Goal: Feedback & Contribution: Submit feedback/report problem

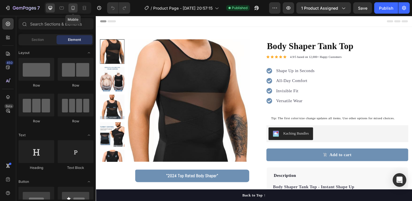
click at [74, 6] on icon at bounding box center [73, 8] width 3 height 4
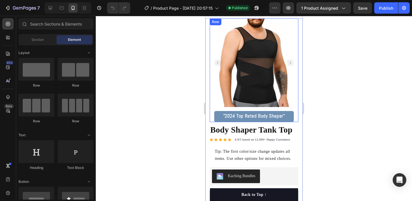
scroll to position [11, 0]
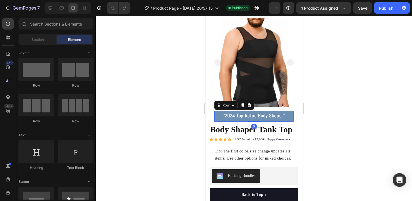
click at [286, 113] on div ""2024 Top Rated Body Shaper" Text block Row 0" at bounding box center [254, 116] width 80 height 11
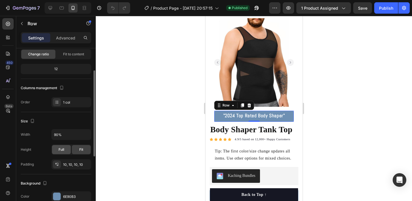
scroll to position [0, 0]
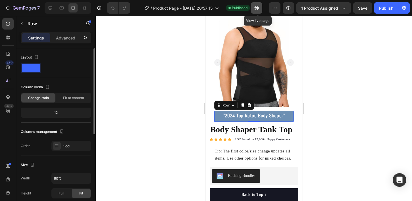
click at [256, 9] on icon "button" at bounding box center [255, 9] width 1 height 1
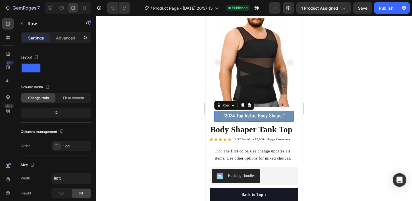
click at [178, 59] on div at bounding box center [254, 108] width 316 height 185
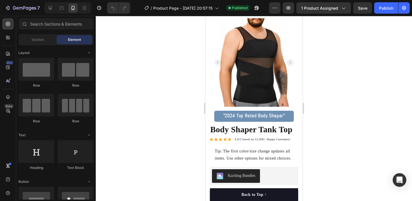
click at [177, 42] on div at bounding box center [254, 108] width 316 height 185
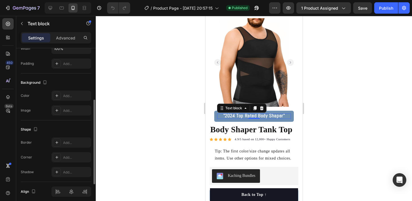
scroll to position [146, 0]
click at [68, 39] on p "Advanced" at bounding box center [65, 38] width 19 height 6
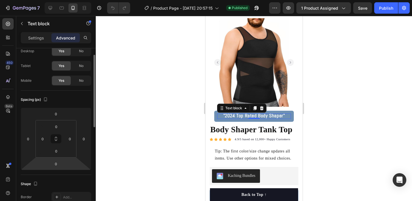
scroll to position [20, 0]
click at [59, 163] on input "0" at bounding box center [55, 163] width 11 height 9
type input "1"
click at [81, 100] on div "Spacing (px)" at bounding box center [56, 98] width 70 height 9
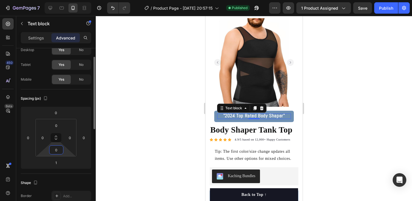
click at [59, 149] on input "0" at bounding box center [56, 150] width 11 height 9
type input "1"
click at [59, 161] on input "1" at bounding box center [55, 163] width 11 height 9
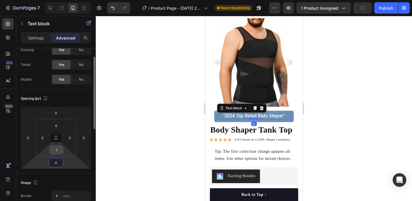
type input "0"
click at [55, 152] on input "1" at bounding box center [56, 150] width 11 height 9
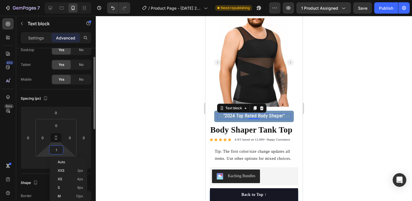
type input "2"
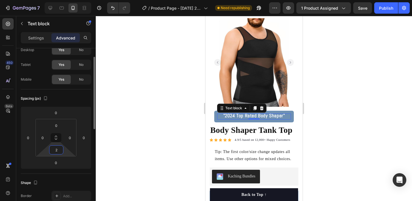
click at [58, 150] on input "2" at bounding box center [56, 150] width 11 height 9
type input "0"
click at [0, 0] on div "Spacing (px) 0 0 0 0 0 0 0 0" at bounding box center [0, 0] width 0 height 0
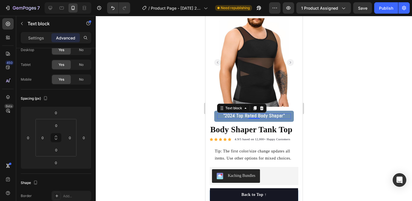
click at [328, 101] on div at bounding box center [254, 108] width 316 height 185
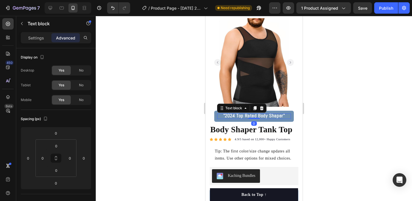
click at [260, 116] on strong ""2024 Top Rated Body Shaper"" at bounding box center [254, 116] width 62 height 6
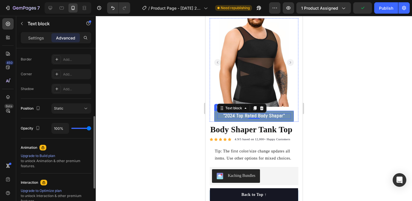
scroll to position [158, 0]
click at [70, 107] on div "Static" at bounding box center [68, 107] width 29 height 5
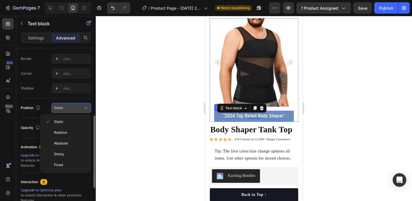
click at [72, 107] on div "Static" at bounding box center [68, 107] width 29 height 5
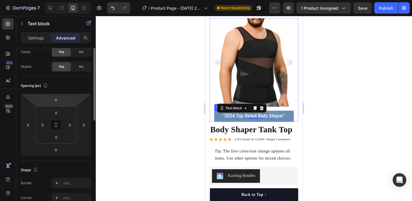
scroll to position [11, 0]
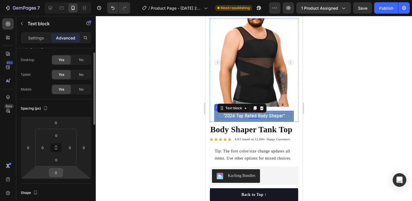
click at [58, 172] on input "0" at bounding box center [55, 172] width 11 height 9
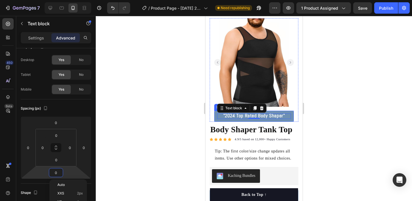
type input "5"
type input "0"
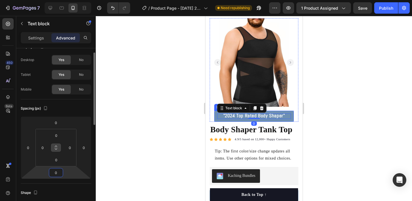
click at [57, 146] on icon at bounding box center [56, 147] width 5 height 5
drag, startPoint x: 55, startPoint y: 149, endPoint x: 55, endPoint y: 154, distance: 5.1
click at [55, 154] on div "0 0 0 0" at bounding box center [56, 148] width 41 height 38
click at [55, 149] on icon at bounding box center [56, 147] width 5 height 5
click at [57, 148] on icon at bounding box center [56, 147] width 5 height 5
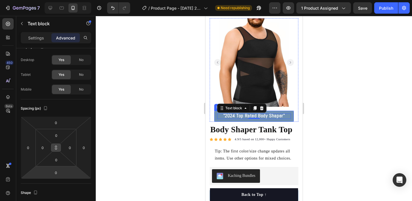
click at [59, 148] on button at bounding box center [56, 147] width 11 height 9
click at [58, 157] on input "0" at bounding box center [56, 160] width 11 height 9
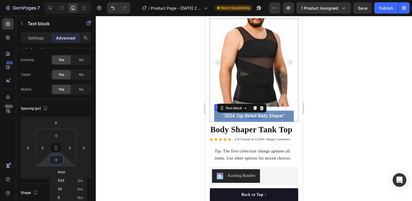
type input "1"
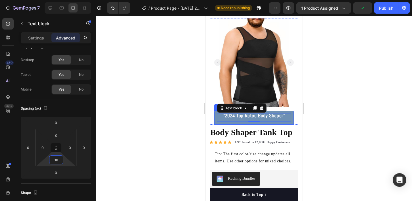
type input "1"
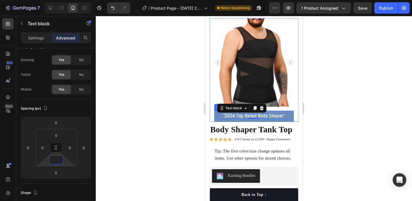
type input "0"
click at [121, 119] on div at bounding box center [254, 108] width 316 height 185
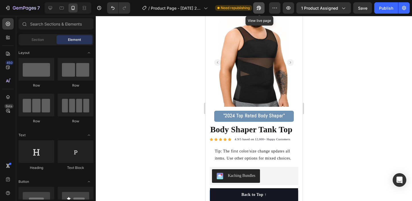
click at [258, 9] on icon "button" at bounding box center [257, 9] width 1 height 1
click at [159, 59] on div at bounding box center [254, 108] width 316 height 185
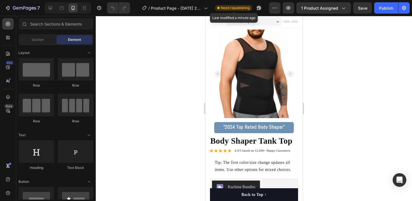
click at [238, 7] on span "Need republishing" at bounding box center [235, 7] width 29 height 5
click at [385, 6] on div "Publish" at bounding box center [386, 8] width 14 height 6
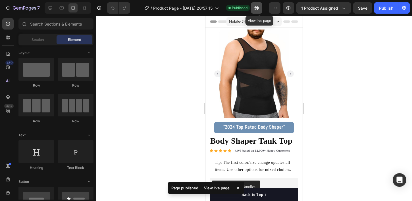
click at [256, 9] on icon "button" at bounding box center [255, 9] width 1 height 1
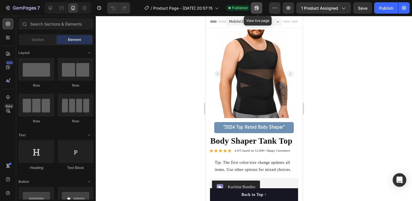
click at [259, 6] on icon "button" at bounding box center [257, 8] width 6 height 6
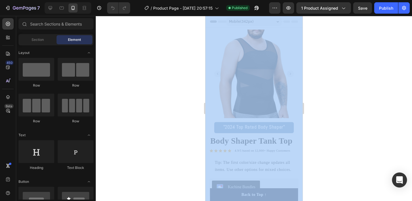
click at [396, 0] on body "7 / Product Page - [DATE] 20:57:15 Published Preview 1 product assigned Save Pu…" at bounding box center [206, 0] width 412 height 0
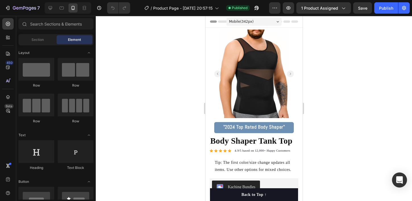
click at [398, 178] on icon "Open Intercom Messenger" at bounding box center [399, 179] width 7 height 7
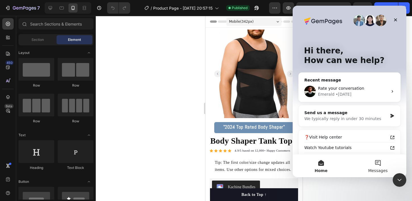
click at [370, 168] on button "Messages" at bounding box center [377, 166] width 57 height 23
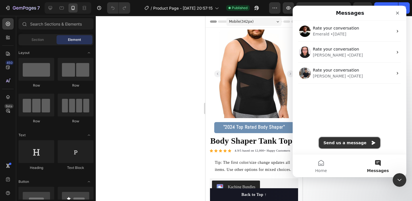
click at [341, 141] on button "Send us a message" at bounding box center [349, 142] width 61 height 11
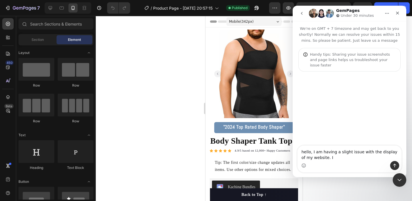
type textarea "hello, I am having a slight issue with the display of my website."
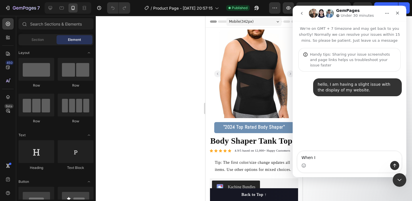
type textarea "When I"
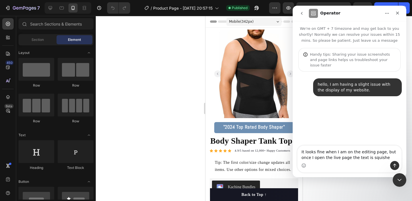
type textarea "It looks fine when I am on the editing page, but once I open the live page the …"
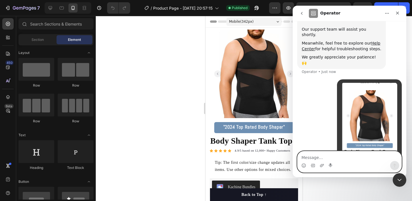
scroll to position [122, 0]
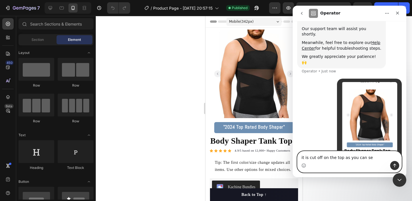
type textarea "it is cut off on the top as you can see"
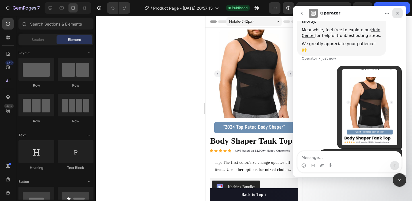
click at [401, 14] on div "Close" at bounding box center [397, 13] width 10 height 10
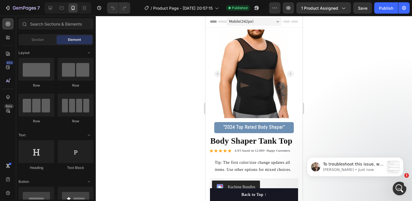
scroll to position [311, 0]
click at [403, 187] on div "Open Intercom Messenger" at bounding box center [398, 187] width 19 height 19
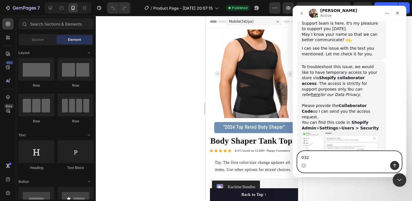
type textarea "0320"
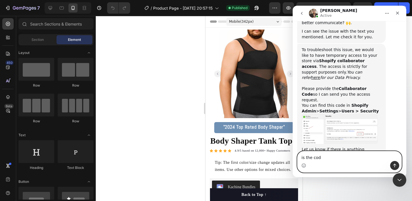
type textarea "is the code"
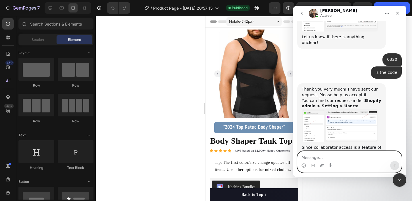
scroll to position [444, 0]
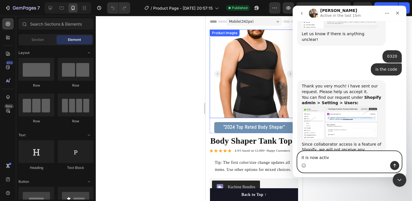
type textarea "it is now active"
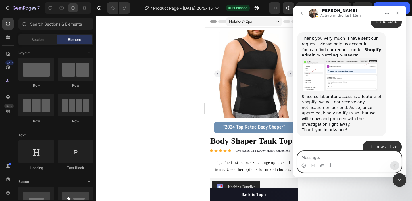
scroll to position [494, 0]
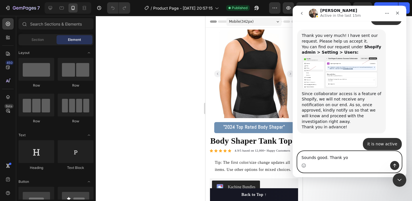
type textarea "Sounds good. Thank you"
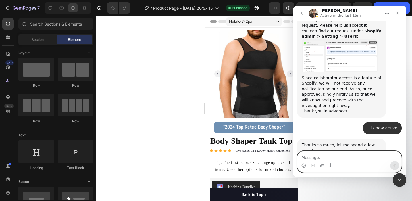
scroll to position [511, 0]
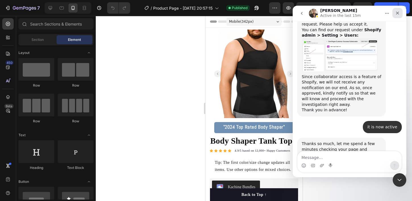
click at [399, 15] on icon "Close" at bounding box center [397, 13] width 5 height 5
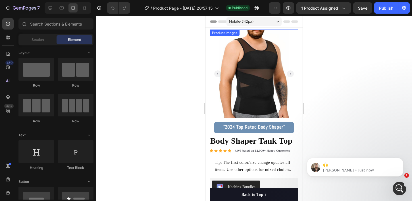
scroll to position [553, 0]
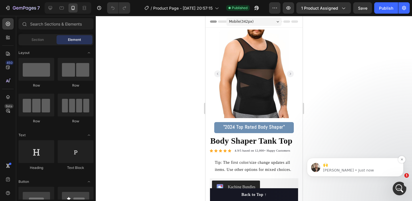
click at [342, 168] on p "[PERSON_NAME] • Just now" at bounding box center [359, 170] width 73 height 5
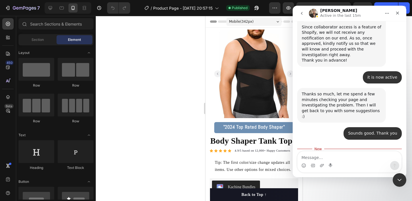
scroll to position [563, 0]
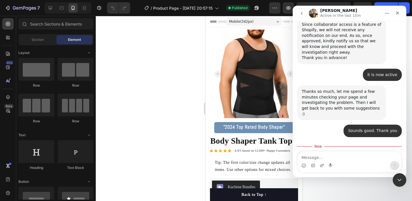
click at [166, 66] on div at bounding box center [254, 108] width 316 height 185
click at [400, 13] on div "Close" at bounding box center [397, 13] width 10 height 10
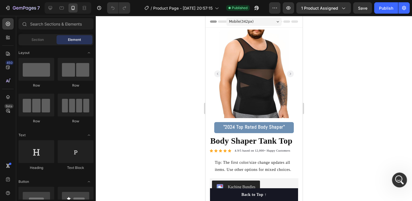
click at [400, 183] on div "Open Intercom Messenger" at bounding box center [398, 179] width 19 height 19
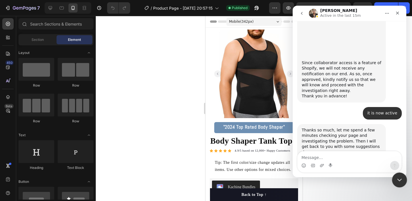
scroll to position [553, 0]
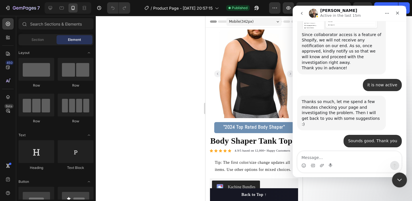
click at [396, 180] on icon "Close Intercom Messenger" at bounding box center [398, 179] width 7 height 7
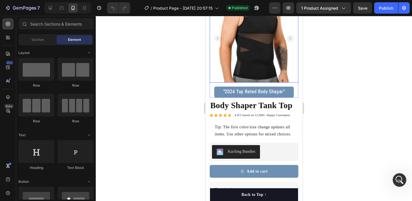
scroll to position [0, 0]
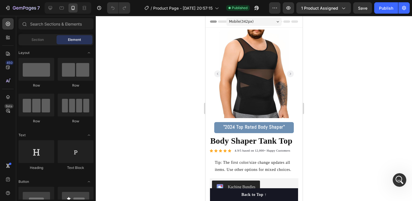
click at [396, 187] on div at bounding box center [254, 108] width 316 height 185
click at [395, 183] on div "Open Intercom Messenger" at bounding box center [398, 179] width 19 height 19
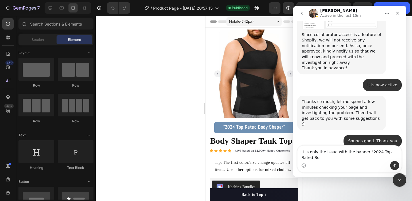
scroll to position [559, 0]
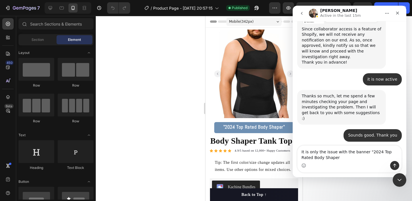
type textarea "It is only the issue with the banner "2024 Top Rated Body Shaper""
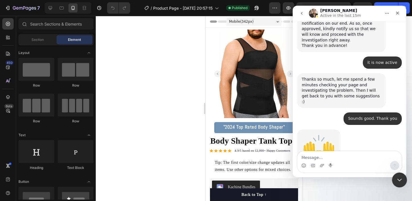
click at [399, 179] on icon "Close Intercom Messenger" at bounding box center [398, 179] width 7 height 7
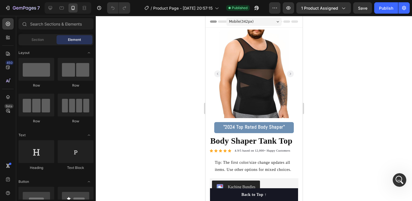
click at [151, 22] on div at bounding box center [254, 108] width 316 height 185
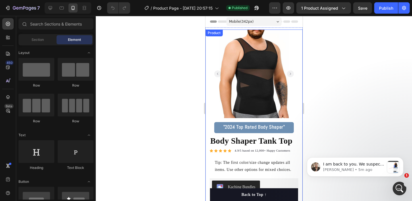
scroll to position [750, 0]
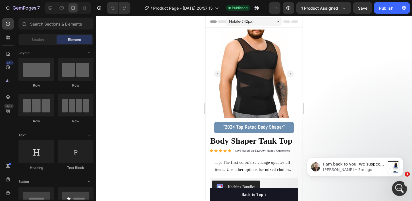
drag, startPoint x: 489, startPoint y: 217, endPoint x: 398, endPoint y: 186, distance: 96.7
click at [398, 185] on icon "Open Intercom Messenger" at bounding box center [398, 187] width 9 height 9
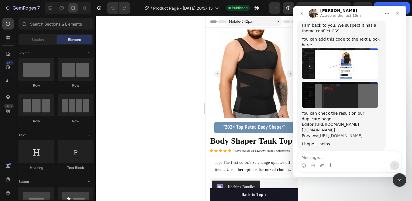
click at [330, 134] on link "[URL][DOMAIN_NAME]" at bounding box center [340, 136] width 44 height 5
click at [329, 134] on link "[URL][DOMAIN_NAME]" at bounding box center [340, 136] width 44 height 5
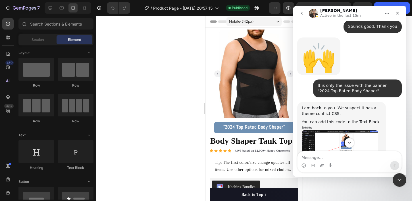
scroll to position [667, 0]
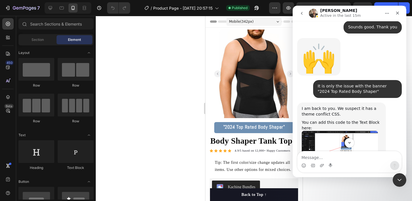
click at [323, 131] on img "Ken says…" at bounding box center [340, 146] width 76 height 31
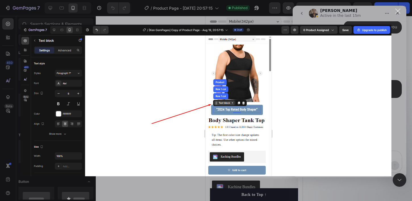
scroll to position [0, 0]
click at [398, 88] on div "Intercom messenger" at bounding box center [206, 100] width 412 height 201
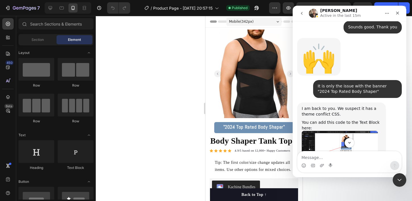
click at [349, 165] on img "Ken says…" at bounding box center [340, 178] width 76 height 26
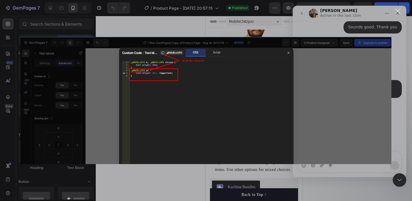
click at [399, 86] on div "Intercom messenger" at bounding box center [206, 100] width 412 height 201
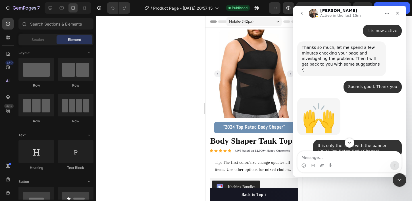
scroll to position [750, 0]
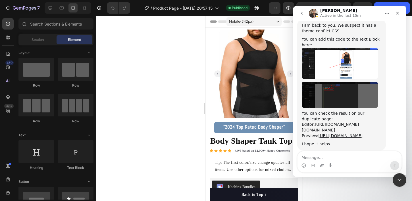
click at [328, 122] on div "Editor: [URL][DOMAIN_NAME][DOMAIN_NAME]" at bounding box center [342, 127] width 80 height 11
click at [317, 122] on div "Editor: [URL][DOMAIN_NAME][DOMAIN_NAME]" at bounding box center [342, 127] width 80 height 11
click at [320, 122] on link "[URL][DOMAIN_NAME][DOMAIN_NAME]" at bounding box center [330, 127] width 57 height 10
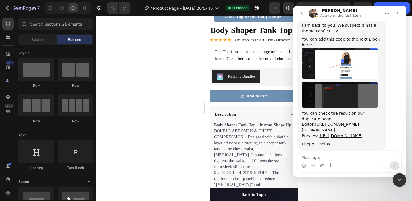
scroll to position [110, 0]
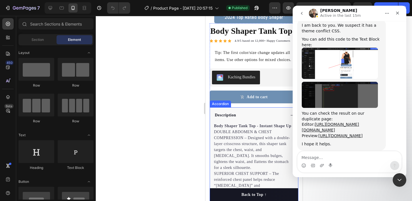
click at [286, 114] on div "Description" at bounding box center [254, 115] width 88 height 16
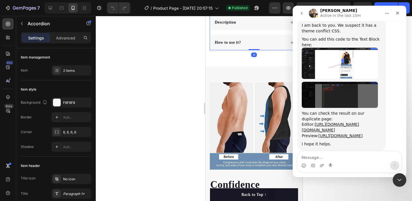
scroll to position [209, 0]
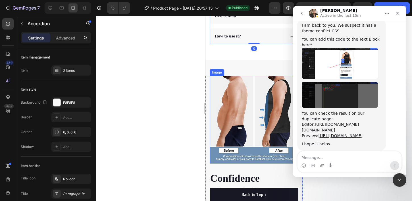
click at [188, 97] on div at bounding box center [254, 108] width 316 height 185
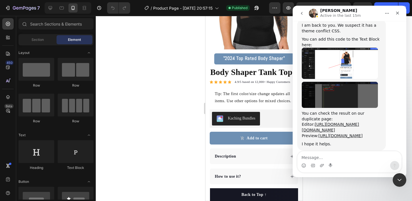
scroll to position [65, 0]
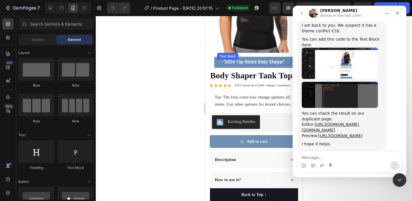
click at [250, 64] on strong ""2024 Top Rated Body Shaper"" at bounding box center [254, 62] width 62 height 6
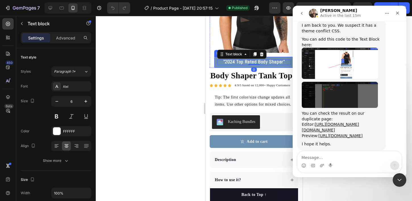
click at [235, 66] on div ""2024 Top Rated Body Shaper" Text block 0 Row" at bounding box center [254, 62] width 80 height 11
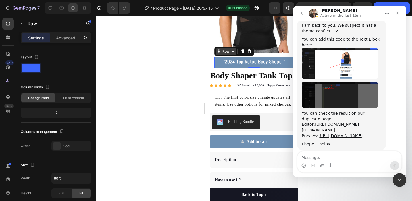
click at [219, 53] on icon at bounding box center [219, 53] width 1 height 1
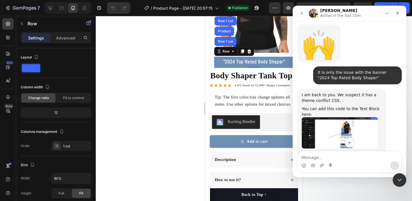
scroll to position [680, 0]
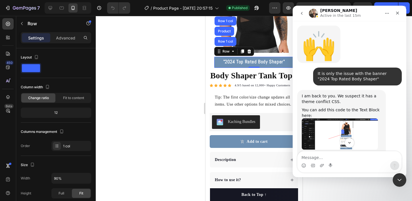
click at [332, 118] on img "Ken says…" at bounding box center [340, 133] width 76 height 31
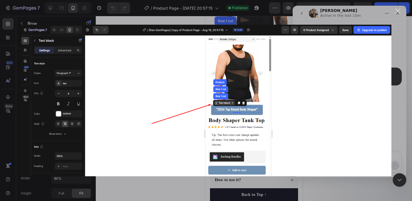
scroll to position [0, 0]
click at [398, 94] on div "Intercom messenger" at bounding box center [206, 100] width 412 height 201
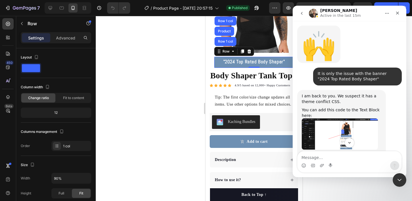
click at [349, 153] on img "Ken says…" at bounding box center [340, 166] width 76 height 26
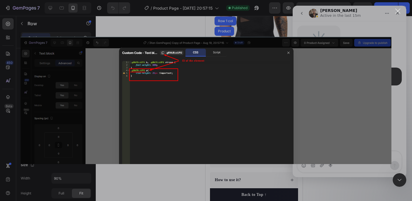
click at [276, 21] on div "Intercom messenger" at bounding box center [206, 100] width 412 height 201
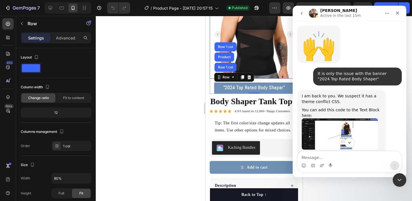
scroll to position [34, 0]
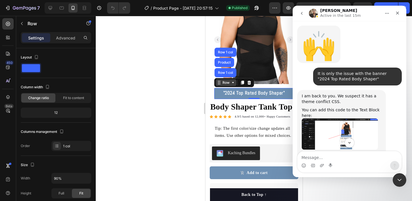
click at [219, 83] on icon at bounding box center [219, 82] width 1 height 1
click at [221, 83] on div "Row" at bounding box center [225, 82] width 9 height 5
click at [321, 118] on img "Ken says…" at bounding box center [340, 133] width 76 height 31
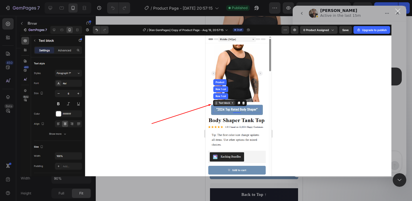
click at [396, 91] on div "Intercom messenger" at bounding box center [206, 100] width 412 height 201
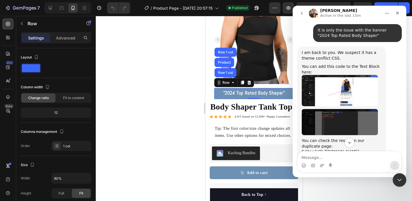
scroll to position [724, 0]
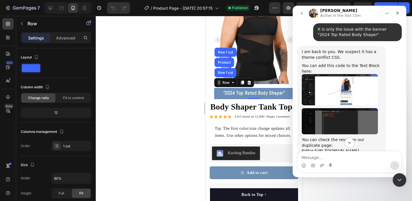
click at [333, 108] on img "Ken says…" at bounding box center [340, 121] width 76 height 26
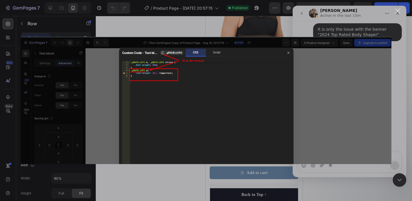
click at [169, 22] on div "Intercom messenger" at bounding box center [206, 100] width 412 height 201
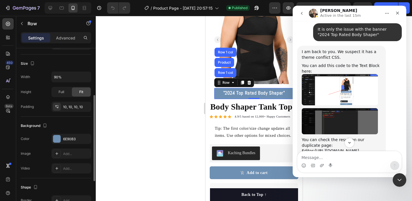
scroll to position [98, 0]
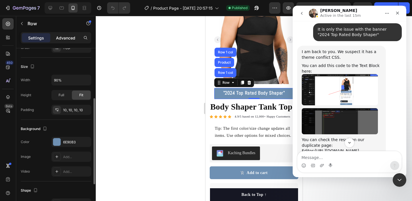
click at [63, 38] on p "Advanced" at bounding box center [65, 38] width 19 height 6
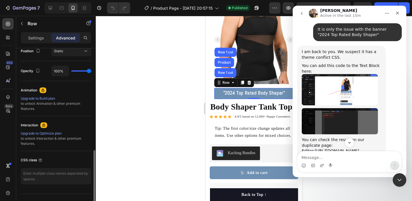
scroll to position [225, 0]
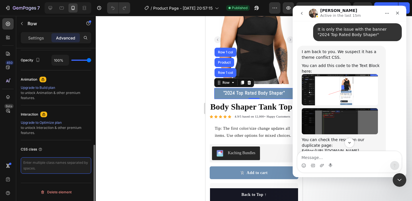
click at [61, 166] on textarea at bounding box center [56, 165] width 70 height 16
click at [63, 150] on div "CSS class" at bounding box center [56, 149] width 70 height 9
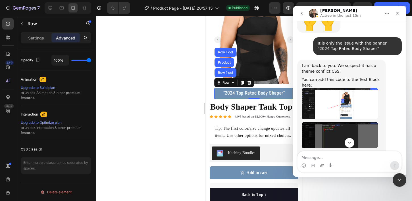
scroll to position [700, 0]
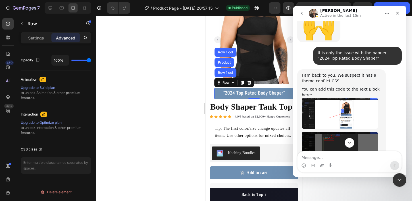
click at [328, 98] on img "Ken says…" at bounding box center [340, 113] width 76 height 31
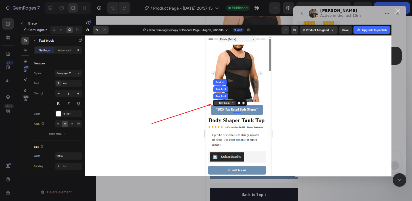
scroll to position [0, 0]
click at [393, 80] on div "Intercom messenger" at bounding box center [206, 100] width 412 height 201
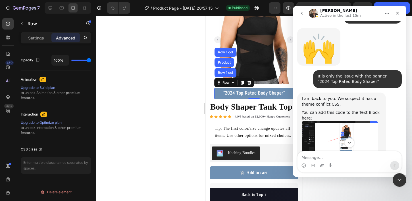
scroll to position [676, 0]
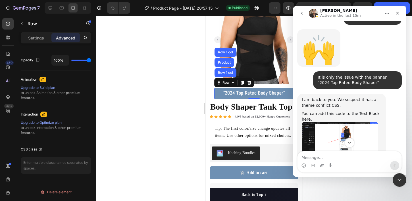
click at [345, 122] on img "Ken says…" at bounding box center [340, 137] width 76 height 31
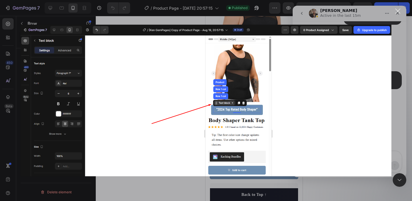
click at [392, 74] on div "Intercom messenger" at bounding box center [206, 100] width 412 height 201
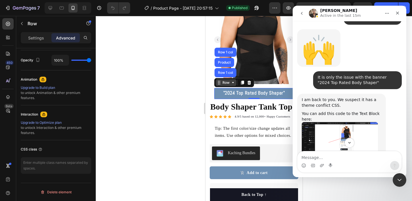
click at [227, 82] on div "Row" at bounding box center [225, 82] width 9 height 5
click at [228, 85] on div "Row" at bounding box center [225, 82] width 9 height 5
click at [221, 95] on p ""2024 Top Rated Body Shaper"" at bounding box center [253, 93] width 73 height 4
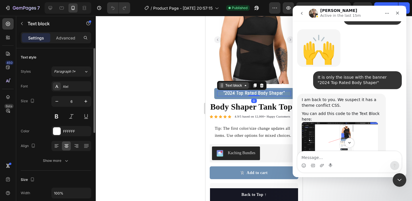
click at [229, 86] on div "Text block" at bounding box center [233, 85] width 19 height 5
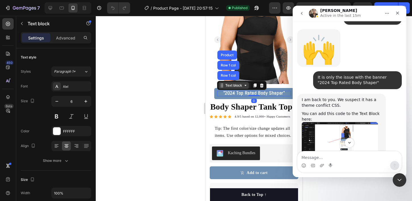
click at [231, 88] on div "Text block" at bounding box center [233, 85] width 19 height 5
click at [230, 88] on div "Text block" at bounding box center [233, 85] width 19 height 5
click at [225, 89] on div "Text block" at bounding box center [233, 85] width 30 height 7
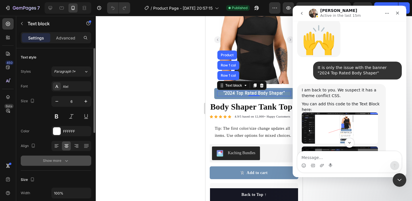
click at [59, 162] on div "Show more" at bounding box center [56, 161] width 26 height 6
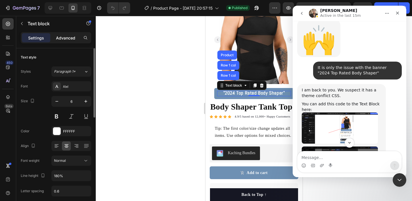
click at [65, 40] on p "Advanced" at bounding box center [65, 38] width 19 height 6
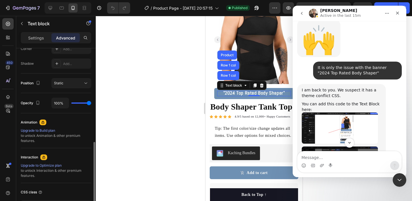
scroll to position [225, 0]
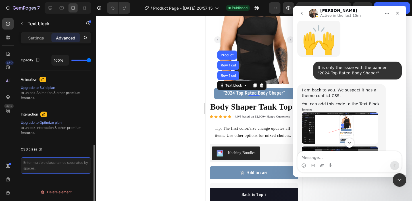
click at [44, 166] on textarea at bounding box center [56, 165] width 70 height 16
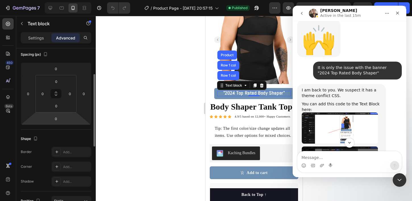
scroll to position [0, 0]
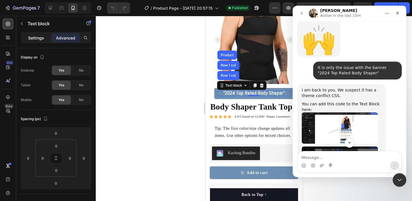
click at [34, 41] on div "Settings" at bounding box center [36, 37] width 28 height 9
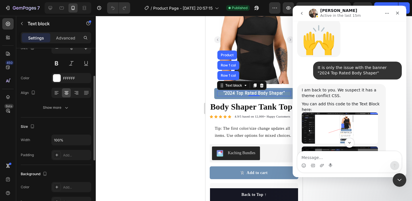
scroll to position [71, 0]
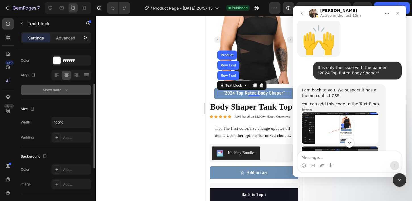
click at [59, 93] on button "Show more" at bounding box center [56, 90] width 70 height 10
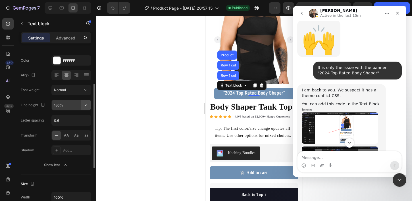
click at [86, 105] on icon "button" at bounding box center [86, 105] width 2 height 1
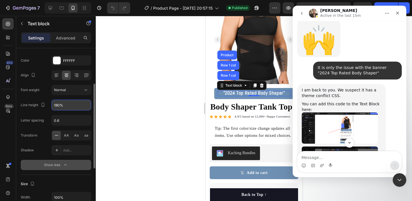
click at [61, 164] on div "Show less" at bounding box center [56, 165] width 24 height 6
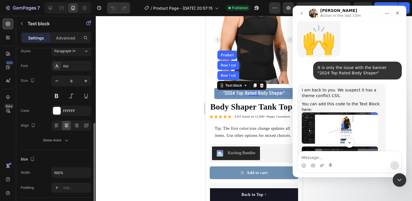
scroll to position [0, 0]
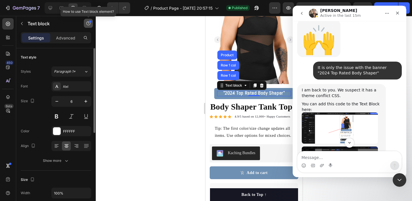
click at [85, 22] on button "button" at bounding box center [88, 23] width 9 height 9
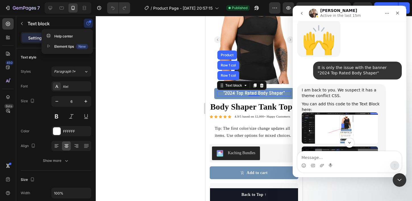
click at [88, 24] on icon "button" at bounding box center [88, 23] width 5 height 5
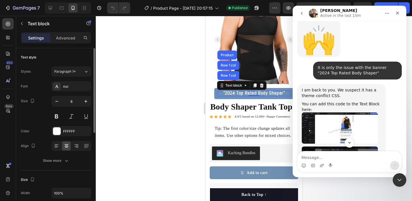
click at [51, 55] on div "Text style" at bounding box center [56, 57] width 70 height 9
click at [68, 38] on p "Advanced" at bounding box center [65, 38] width 19 height 6
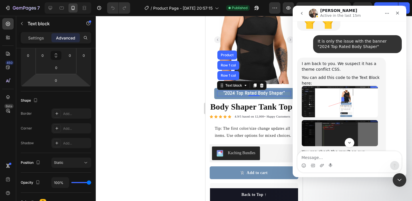
scroll to position [712, 0]
click at [333, 120] on img "Ken says…" at bounding box center [340, 133] width 76 height 26
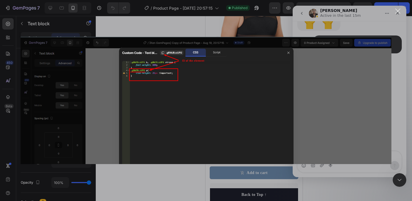
click at [396, 91] on div "Intercom messenger" at bounding box center [206, 100] width 412 height 201
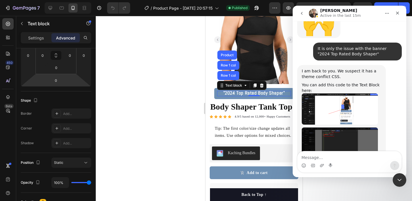
scroll to position [702, 0]
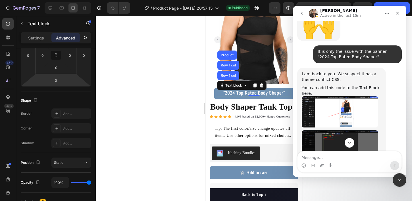
click at [335, 96] on img "Ken says…" at bounding box center [340, 111] width 76 height 31
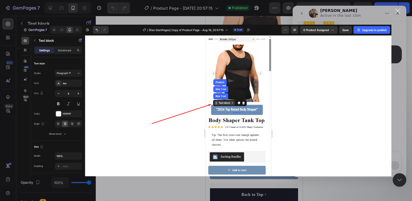
click at [385, 93] on img "Close" at bounding box center [206, 101] width 371 height 152
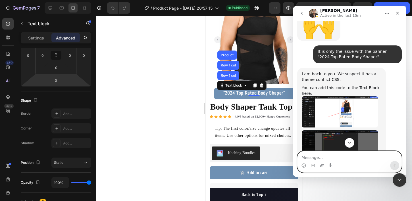
click at [350, 154] on textarea "Message…" at bounding box center [349, 156] width 104 height 10
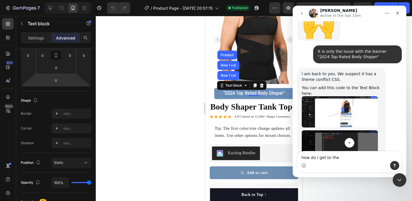
click at [336, 96] on img "Ken says…" at bounding box center [340, 111] width 76 height 31
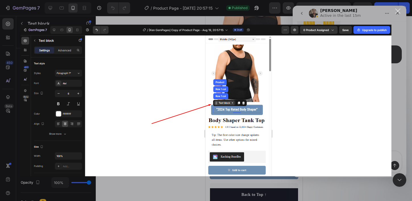
click at [396, 81] on div "Intercom messenger" at bounding box center [206, 100] width 412 height 201
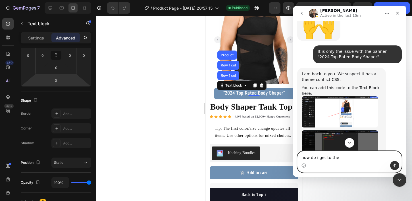
click at [338, 161] on textarea "how do i get to the" at bounding box center [349, 156] width 104 height 10
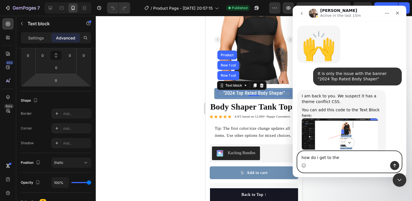
scroll to position [679, 0]
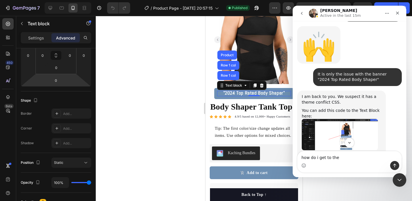
click at [346, 119] on img "Ken says…" at bounding box center [340, 134] width 76 height 31
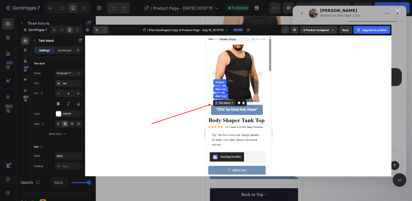
click at [396, 95] on div "Intercom messenger" at bounding box center [206, 100] width 412 height 201
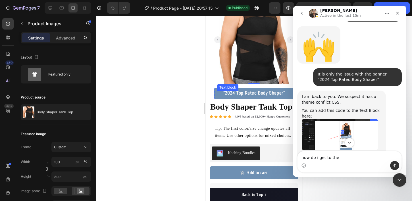
click at [218, 95] on p ""2024 Top Rated Body Shaper"" at bounding box center [253, 93] width 73 height 4
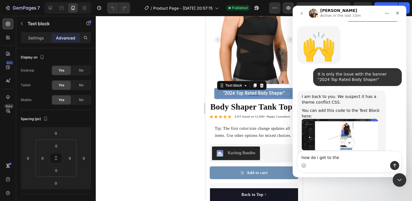
click at [336, 161] on div "Intercom messenger" at bounding box center [349, 165] width 104 height 9
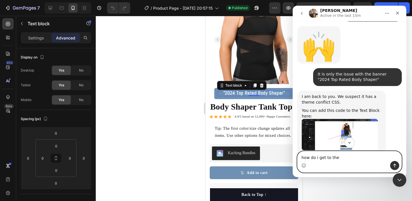
click at [337, 160] on textarea "how do i get to the" at bounding box center [349, 156] width 104 height 10
type textarea "how do i get to the code portion"
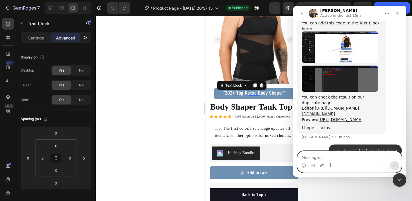
scroll to position [767, 0]
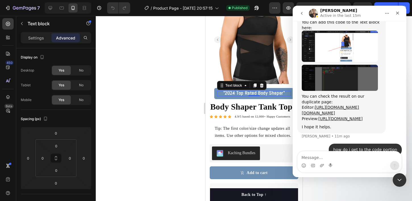
click at [180, 77] on div at bounding box center [254, 108] width 316 height 185
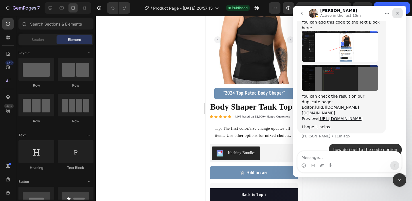
click at [398, 14] on icon "Close" at bounding box center [397, 13] width 3 height 3
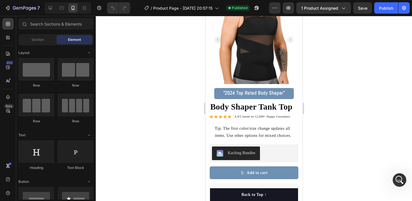
click at [324, 67] on div at bounding box center [254, 108] width 316 height 185
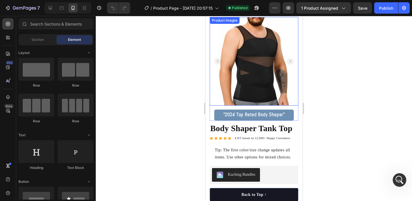
scroll to position [0, 0]
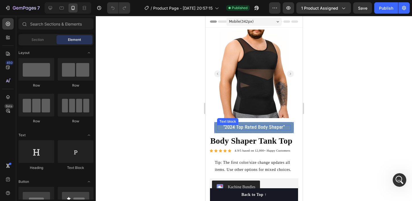
click at [268, 129] on strong ""2024 Top Rated Body Shaper"" at bounding box center [254, 127] width 62 height 6
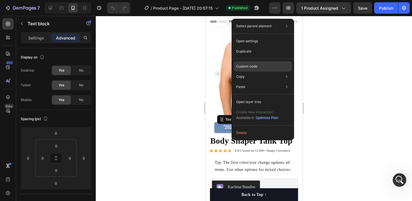
click at [249, 68] on p "Custom code" at bounding box center [246, 66] width 21 height 5
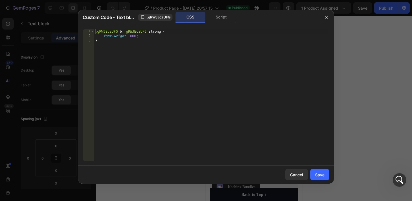
type textarea "}"
click at [170, 61] on div ".gRWJEczUFG b , .gRWJEczUFG strong { font-weight : 600 ; }" at bounding box center [211, 99] width 235 height 141
click at [396, 177] on icon "Open Intercom Messenger" at bounding box center [398, 179] width 9 height 9
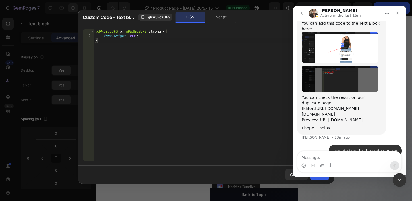
scroll to position [767, 0]
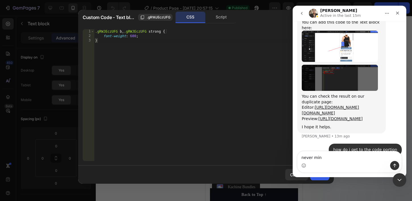
type textarea "never mind"
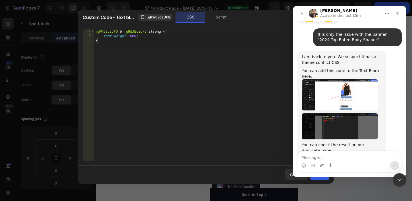
scroll to position [712, 0]
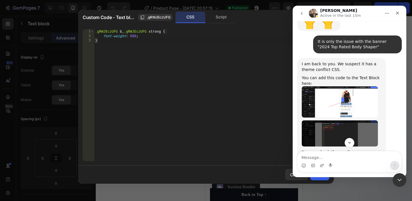
click at [337, 120] on img "Ken says…" at bounding box center [340, 133] width 76 height 26
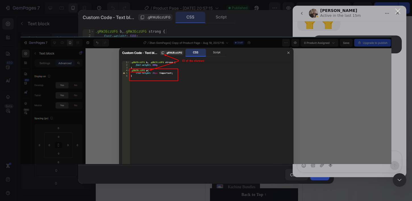
click at [159, 30] on div "Intercom messenger" at bounding box center [206, 100] width 412 height 201
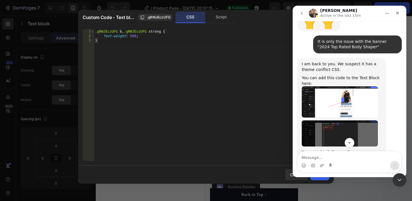
click at [153, 40] on div ".gRWJEczUFG b , .gRWJEczUFG strong { font-weight : 600 ; }" at bounding box center [211, 99] width 235 height 141
click at [149, 39] on div ".gRWJEczUFG b , .gRWJEczUFG strong { font-weight : 600 ; }" at bounding box center [211, 99] width 235 height 141
click at [143, 38] on div ".gRWJEczUFG b , .gRWJEczUFG strong { font-weight : 600 ; }" at bounding box center [211, 99] width 235 height 141
type textarea "font-weight: 600;"
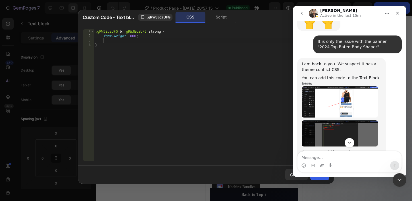
click at [322, 120] on img "Ken says…" at bounding box center [340, 133] width 76 height 26
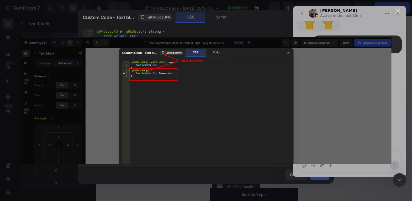
scroll to position [0, 0]
click at [176, 28] on div "Intercom messenger" at bounding box center [206, 100] width 412 height 201
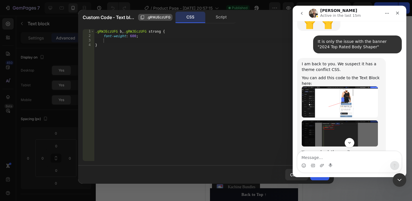
click at [151, 19] on span ".gRWJEczUFG" at bounding box center [159, 17] width 24 height 5
click at [97, 40] on div ".gRWJEczUFG b , .gRWJEczUFG strong { font-weight : 600 ; }" at bounding box center [211, 99] width 235 height 141
click at [97, 41] on div ".gRWJEczUFG b , .gRWJEczUFG strong { font-weight : 600 ; }" at bounding box center [211, 99] width 235 height 141
click at [95, 41] on div ".gRWJEczUFG b , .gRWJEczUFG strong { font-weight : 600 ; }" at bounding box center [211, 99] width 235 height 141
type textarea "font-weight: 600;"
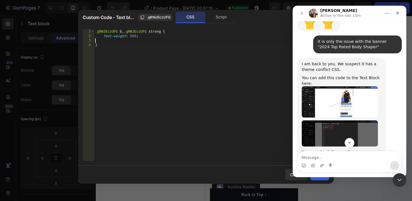
paste textarea ".gRWJEczUFG"
click at [312, 120] on img "Ken says…" at bounding box center [340, 133] width 76 height 26
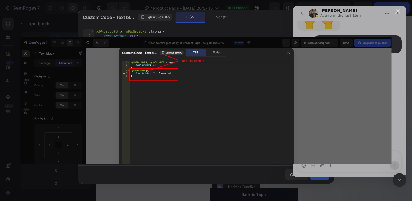
click at [173, 29] on div "Intercom messenger" at bounding box center [206, 100] width 412 height 201
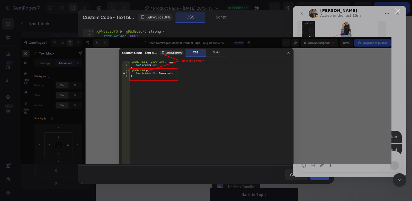
click at [156, 30] on div "Intercom messenger" at bounding box center [206, 100] width 412 height 201
click at [191, 36] on div "Intercom messenger" at bounding box center [206, 100] width 412 height 201
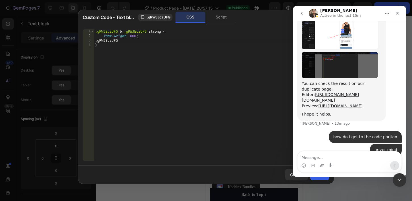
scroll to position [761, 0]
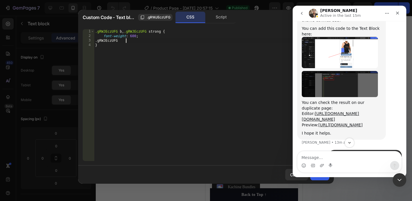
click at [141, 43] on div ".gRWJEczUFG b , .gRWJEczUFG strong { font-weight : 600 ; .gRWJEczUFG }" at bounding box center [211, 99] width 235 height 141
click at [122, 42] on div ".gRWJEczUFG b , .gRWJEczUFG strong { font-weight : 600 ; .gRWJEczUFG }" at bounding box center [211, 99] width 235 height 141
click at [118, 41] on div ".gRWJEczUFG b , .gRWJEczUFG strong { font-weight : 600 ; .gRWJEczUFG }" at bounding box center [211, 99] width 235 height 141
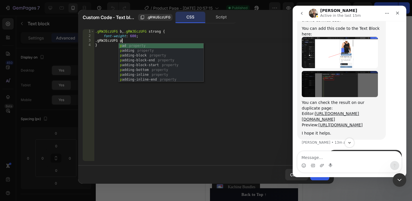
scroll to position [0, 2]
type textarea ".gRWJEczUFG p{"
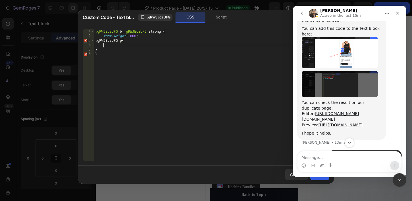
scroll to position [0, 0]
click at [313, 71] on img "Ken says…" at bounding box center [340, 84] width 76 height 26
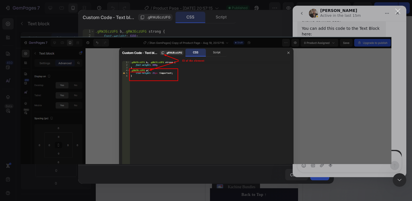
click at [211, 28] on div "Intercom messenger" at bounding box center [206, 100] width 412 height 201
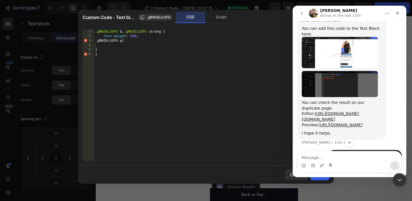
click at [332, 71] on img "Ken says…" at bounding box center [340, 84] width 76 height 26
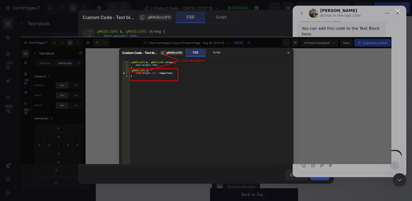
click at [249, 30] on div "Intercom messenger" at bounding box center [206, 100] width 412 height 201
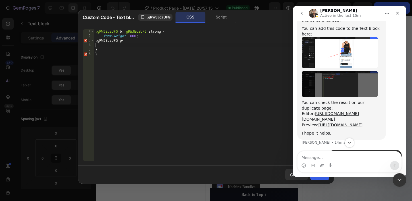
type textarea "font-weight: 600;"
click at [142, 37] on div ".gRWJEczUFG b , .gRWJEczUFG strong { font-weight : 600 ; .gRWJEczUFG p{ } }" at bounding box center [211, 99] width 235 height 141
click at [134, 46] on div ".gRWJEczUFG b , .gRWJEczUFG strong { font-weight : 600 ; } .gRWJEczUFG p { } }" at bounding box center [211, 99] width 235 height 141
type textarea ".gRWJEczUFG p{"
click at [339, 71] on img "Ken says…" at bounding box center [340, 84] width 76 height 26
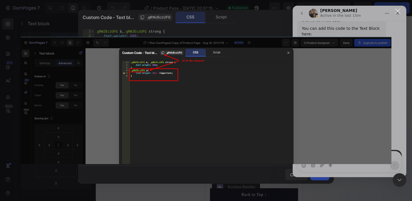
click at [163, 31] on div "Intercom messenger" at bounding box center [206, 100] width 412 height 201
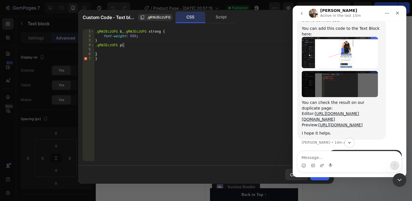
click at [124, 50] on div ".gRWJEczUFG b , .gRWJEczUFG strong { font-weight : 600 ; } .gRWJEczUFG p { } }" at bounding box center [211, 99] width 235 height 141
click at [125, 50] on div ".gRWJEczUFG b , .gRWJEczUFG strong { font-weight : 600 ; } .gRWJEczUFG p { } }" at bounding box center [211, 99] width 235 height 141
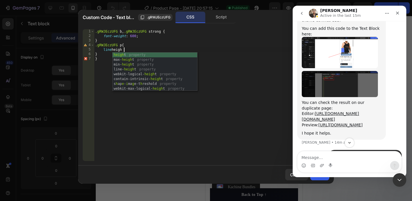
scroll to position [0, 2]
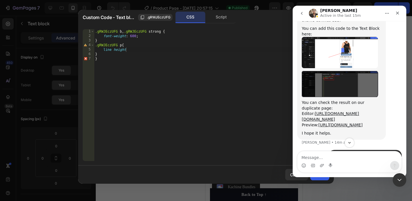
click at [341, 71] on img "Ken says…" at bounding box center [340, 84] width 76 height 26
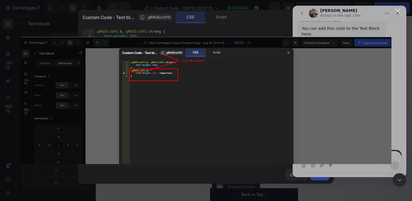
scroll to position [0, 0]
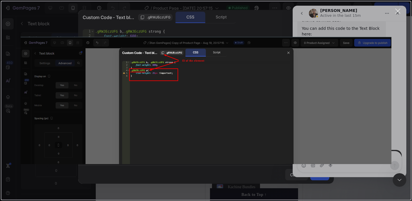
click at [156, 31] on div "Intercom messenger" at bounding box center [206, 100] width 412 height 201
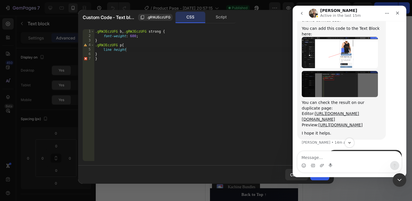
click at [115, 49] on div ".gRWJEczUFG b , .gRWJEczUFG strong { font-weight : 600 ; } .gRWJEczUFG p { line…" at bounding box center [211, 99] width 235 height 141
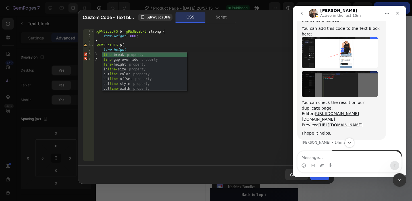
click at [129, 50] on div ".gRWJEczUFG b , .gRWJEczUFG strong { font-weight : 600 ; } .gRWJEczUFG p { line…" at bounding box center [211, 99] width 235 height 141
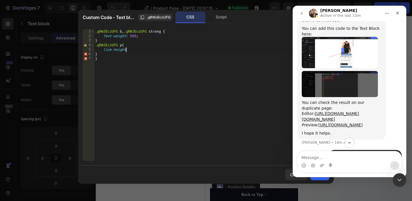
click at [328, 71] on img "Ken says…" at bounding box center [340, 84] width 76 height 26
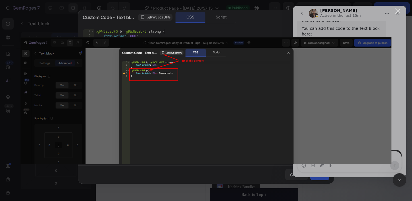
click at [167, 28] on div "Intercom messenger" at bounding box center [206, 100] width 412 height 201
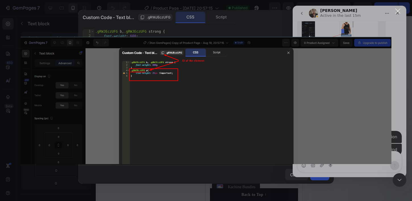
click at [266, 29] on div "Intercom messenger" at bounding box center [206, 100] width 412 height 201
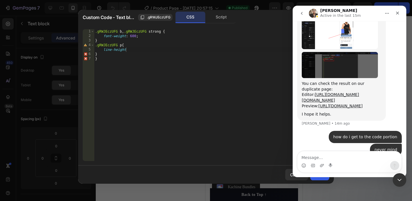
scroll to position [761, 0]
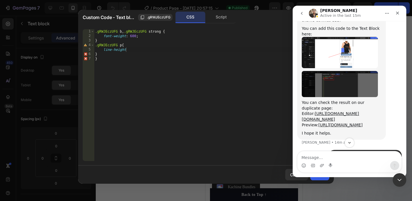
click at [146, 49] on div ".gRWJEczUFG b , .gRWJEczUFG strong { font-weight : 600 ; } .gRWJEczUFG p { line…" at bounding box center [211, 99] width 235 height 141
click at [325, 71] on img "Ken says…" at bounding box center [340, 84] width 76 height 26
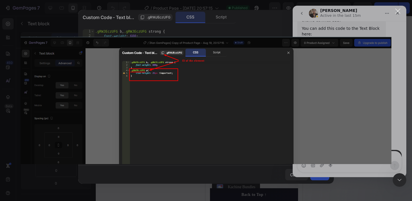
click at [164, 29] on div "Intercom messenger" at bounding box center [206, 100] width 412 height 201
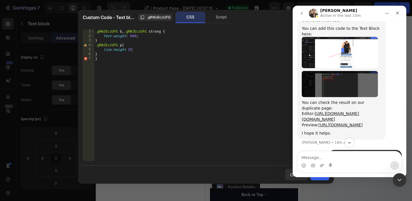
click at [137, 48] on div ".gRWJEczUFG b , .gRWJEczUFG strong { font-weight : 600 ; } .gRWJEczUFG p { line…" at bounding box center [211, 99] width 235 height 141
type textarea "line-height 25px !;"
click at [339, 71] on img "Ken says…" at bounding box center [340, 84] width 76 height 26
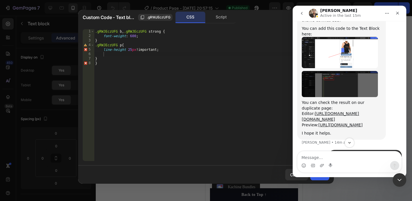
scroll to position [0, 0]
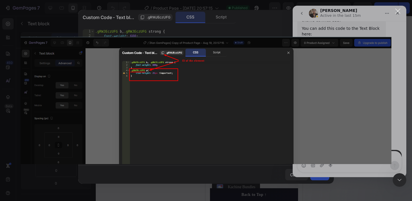
click at [186, 28] on div "Intercom messenger" at bounding box center [206, 100] width 412 height 201
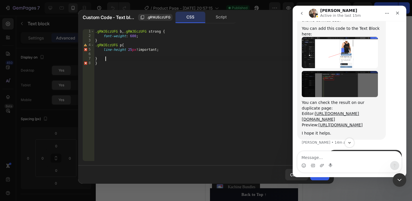
click at [114, 59] on div ".gRWJEczUFG b , .gRWJEczUFG strong { font-weight : 600 ; } .gRWJEczUFG p { line…" at bounding box center [211, 99] width 235 height 141
click at [318, 71] on img "Ken says…" at bounding box center [340, 84] width 76 height 26
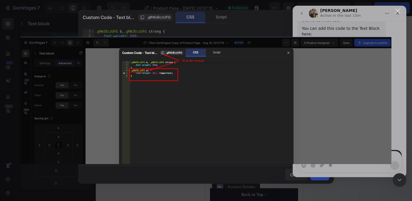
click at [126, 27] on div "Intercom messenger" at bounding box center [206, 100] width 412 height 201
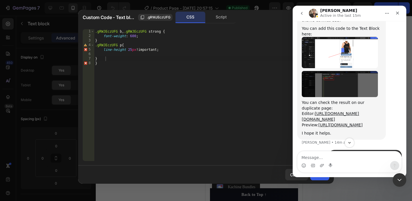
click at [102, 58] on div ".gRWJEczUFG b , .gRWJEczUFG strong { font-weight : 600 ; } .gRWJEczUFG p { line…" at bounding box center [211, 99] width 235 height 141
type textarea "}"
click at [85, 45] on div "4" at bounding box center [89, 45] width 12 height 5
click at [120, 55] on div ".gRWJEczUFG b , .gRWJEczUFG strong { font-weight : 600 ; } .gRWJEczUFG p { line…" at bounding box center [211, 99] width 235 height 141
click at [96, 46] on div ".gRWJEczUFG b , .gRWJEczUFG strong { font-weight : 600 ; } .gRWJEczUFG p { line…" at bounding box center [211, 99] width 235 height 141
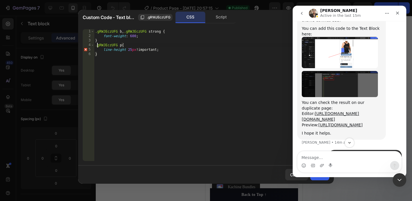
type textarea ".gRWJEczUFG p{"
click at [327, 71] on img "Ken says…" at bounding box center [340, 84] width 76 height 26
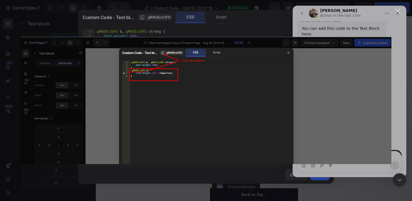
click at [238, 24] on div "Intercom messenger" at bounding box center [206, 100] width 412 height 201
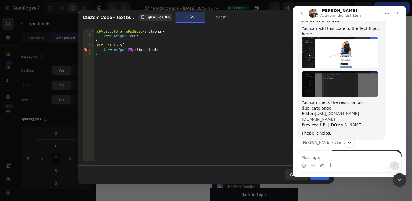
scroll to position [780, 0]
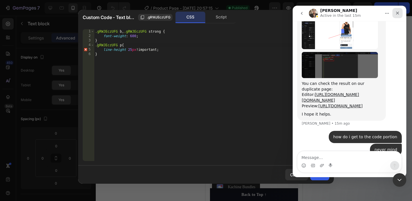
click at [397, 12] on icon "Close" at bounding box center [397, 13] width 3 height 3
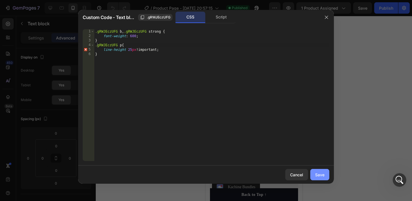
click at [317, 174] on div "Save" at bounding box center [319, 175] width 9 height 6
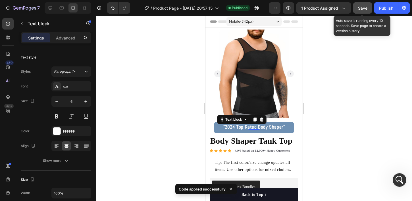
click at [363, 9] on span "Save" at bounding box center [362, 8] width 9 height 5
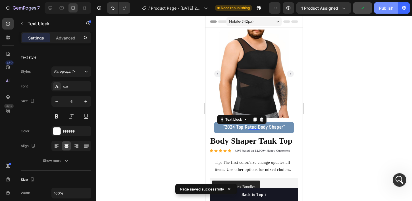
click at [384, 9] on div "Publish" at bounding box center [386, 8] width 14 height 6
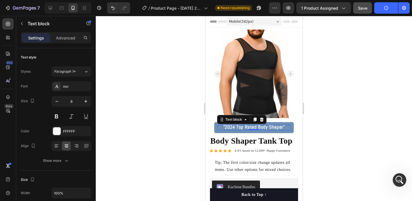
click at [170, 73] on div at bounding box center [254, 108] width 316 height 185
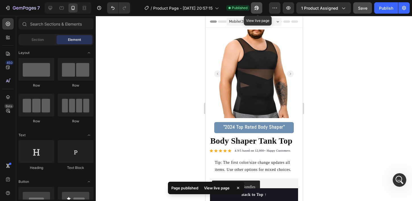
click at [256, 9] on icon "button" at bounding box center [255, 9] width 1 height 1
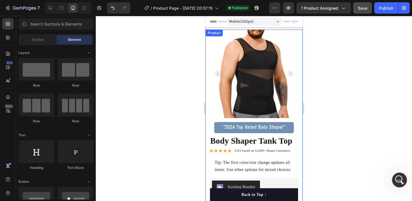
click at [402, 175] on div "Open Intercom Messenger" at bounding box center [398, 179] width 19 height 19
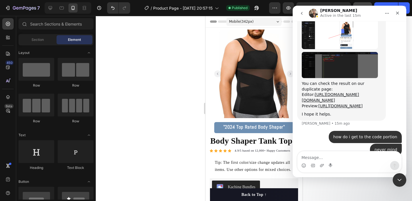
click at [169, 90] on div at bounding box center [254, 108] width 316 height 185
click at [398, 15] on div "Close" at bounding box center [397, 13] width 10 height 10
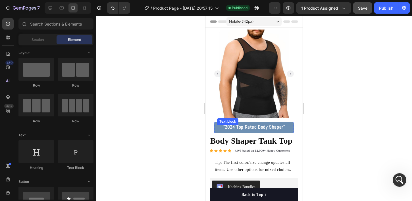
click at [219, 128] on p ""2024 Top Rated Body Shaper"" at bounding box center [253, 128] width 73 height 4
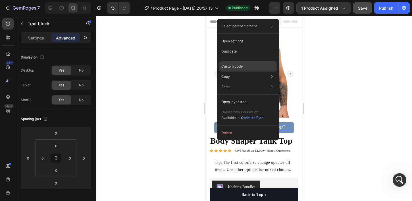
click at [230, 66] on p "Custom code" at bounding box center [231, 66] width 21 height 5
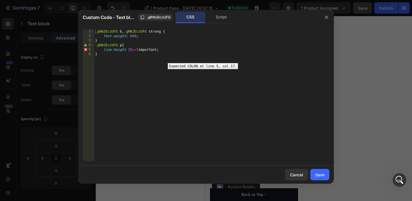
click at [85, 49] on div "5" at bounding box center [89, 49] width 12 height 5
click at [401, 182] on icon "Open Intercom Messenger" at bounding box center [398, 179] width 9 height 9
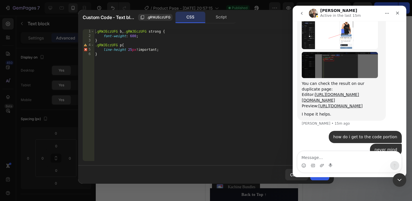
click at [321, 52] on img "Ken says…" at bounding box center [340, 65] width 76 height 26
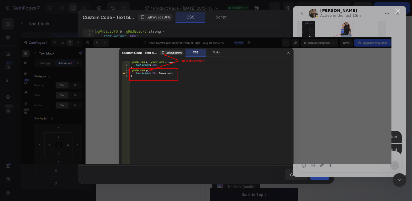
click at [149, 30] on div "Intercom messenger" at bounding box center [206, 100] width 412 height 201
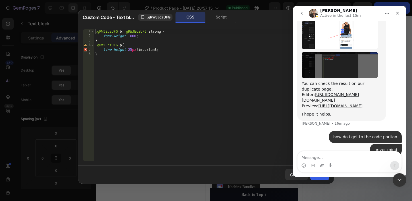
scroll to position [761, 0]
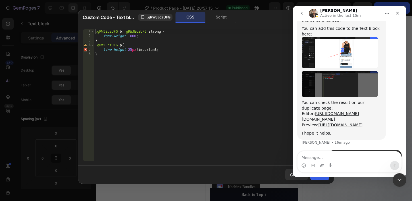
click at [321, 71] on img "Ken says…" at bounding box center [340, 84] width 76 height 26
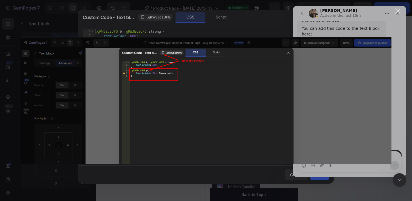
scroll to position [0, 0]
click at [245, 30] on div "Intercom messenger" at bounding box center [206, 100] width 412 height 201
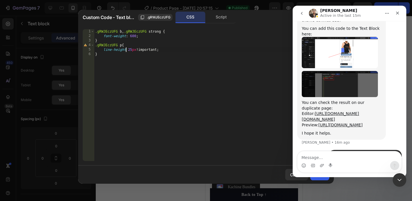
click at [126, 49] on div ".gRWJEczUFG b , .gRWJEczUFG strong { font-weight : 600 ; } .gRWJEczUFG p { line…" at bounding box center [211, 99] width 235 height 141
type textarea "line-height: 25px !important;"
click at [323, 71] on img "Ken says…" at bounding box center [340, 84] width 76 height 26
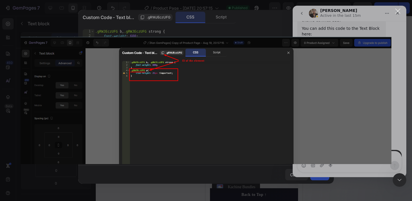
scroll to position [0, 0]
click at [261, 29] on div "Intercom messenger" at bounding box center [206, 100] width 412 height 201
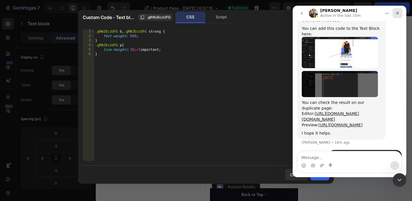
click at [396, 11] on icon "Close" at bounding box center [397, 13] width 5 height 5
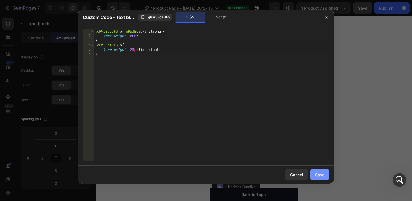
click at [315, 173] on div "Save" at bounding box center [319, 175] width 9 height 6
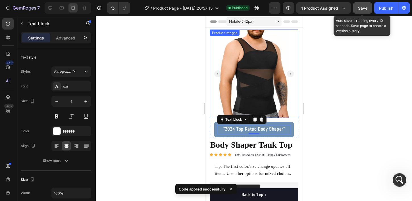
click at [362, 10] on span "Save" at bounding box center [362, 8] width 9 height 5
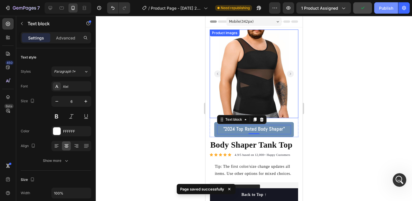
click at [385, 7] on div "Publish" at bounding box center [386, 8] width 14 height 6
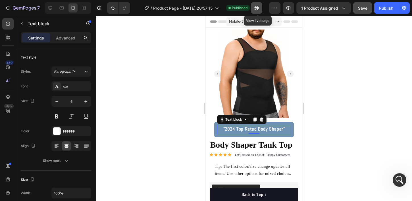
click at [254, 5] on button "button" at bounding box center [256, 7] width 11 height 11
click at [347, 99] on div at bounding box center [254, 108] width 316 height 185
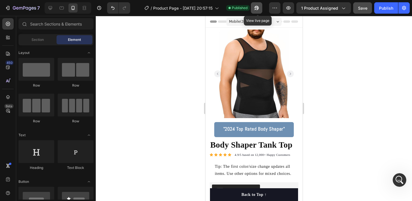
click at [256, 9] on icon "button" at bounding box center [255, 9] width 1 height 1
